Goal: Task Accomplishment & Management: Manage account settings

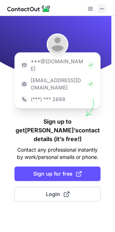
click at [105, 9] on span at bounding box center [102, 9] width 6 height 6
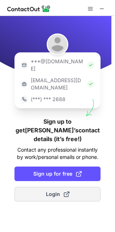
click at [57, 190] on span "Login" at bounding box center [58, 193] width 24 height 7
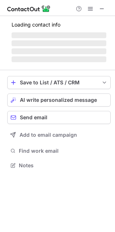
scroll to position [163, 115]
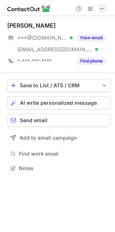
click at [100, 8] on span at bounding box center [102, 9] width 6 height 6
